Goal: Transaction & Acquisition: Subscribe to service/newsletter

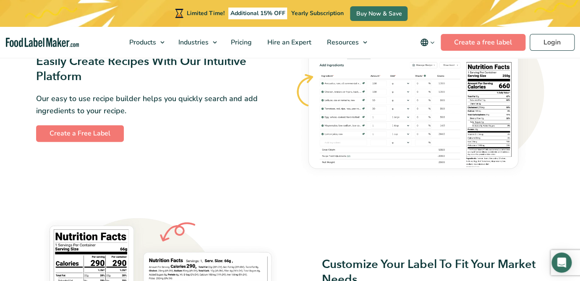
scroll to position [294, 0]
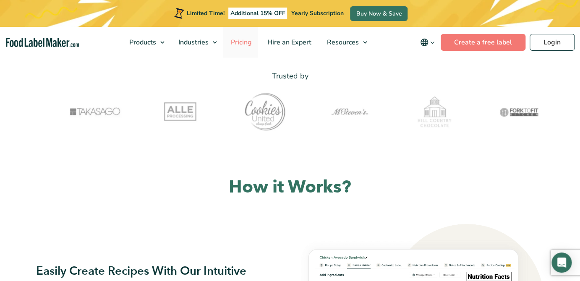
click at [241, 41] on span "Pricing" at bounding box center [240, 42] width 24 height 9
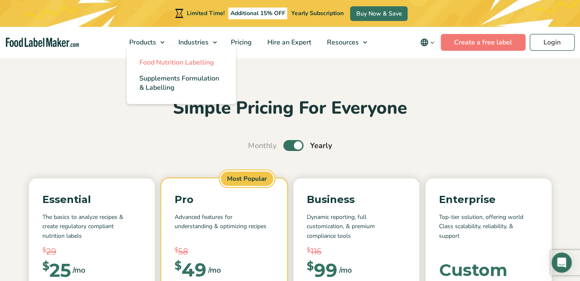
click at [154, 62] on span "Food Nutrition Labelling" at bounding box center [176, 62] width 75 height 9
